Goal: Navigation & Orientation: Find specific page/section

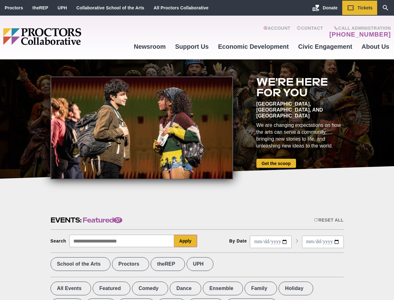
click at [197, 150] on div at bounding box center [142, 127] width 183 height 103
click at [328, 220] on div "Reset All" at bounding box center [329, 219] width 30 height 5
click at [186, 241] on button "Apply" at bounding box center [185, 240] width 23 height 12
